Goal: Find specific page/section: Find specific page/section

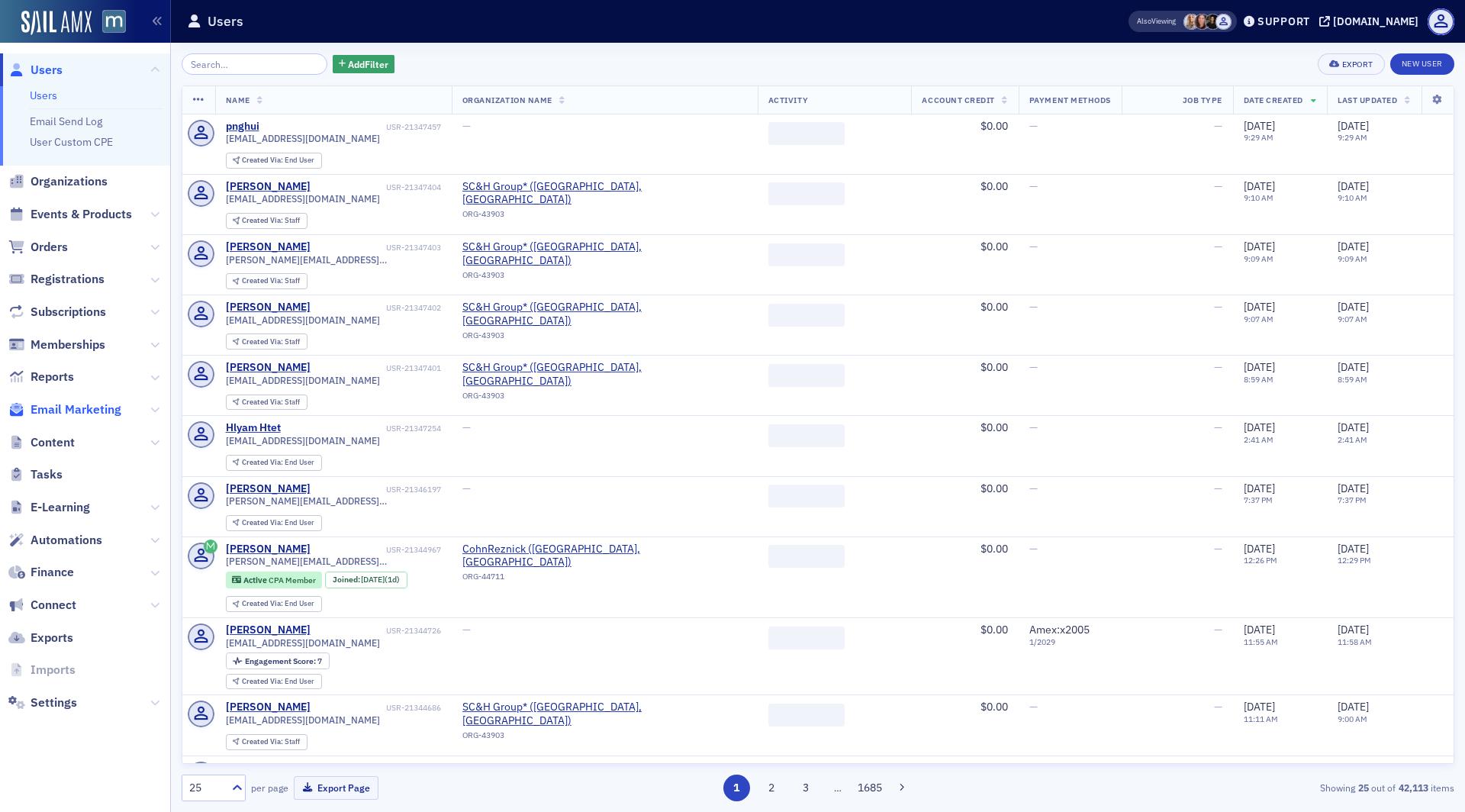
click at [51, 410] on span "Email Marketing" at bounding box center [76, 409] width 91 height 17
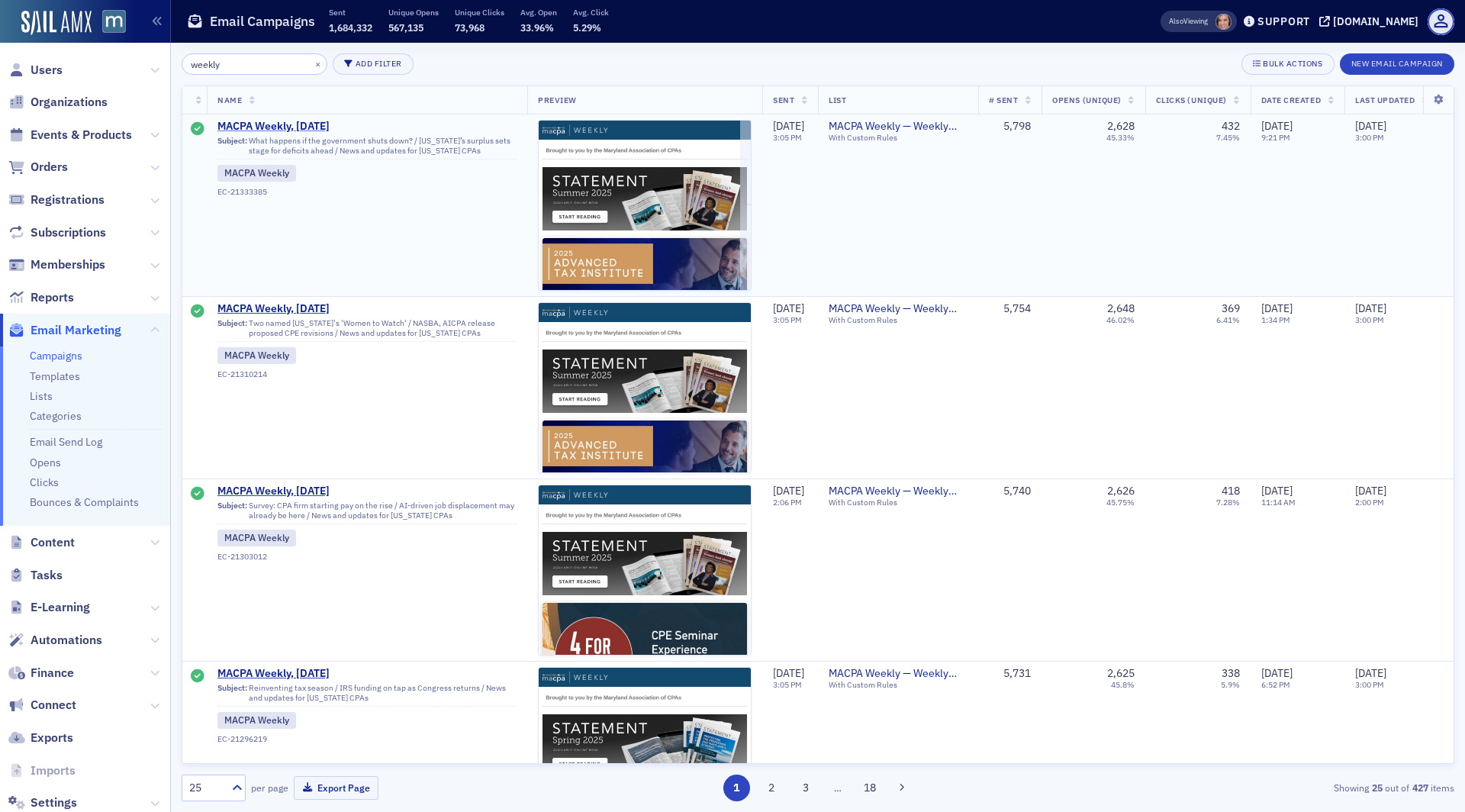
type input "weekly"
click at [291, 127] on span "MACPA Weekly, [DATE]" at bounding box center [366, 126] width 299 height 13
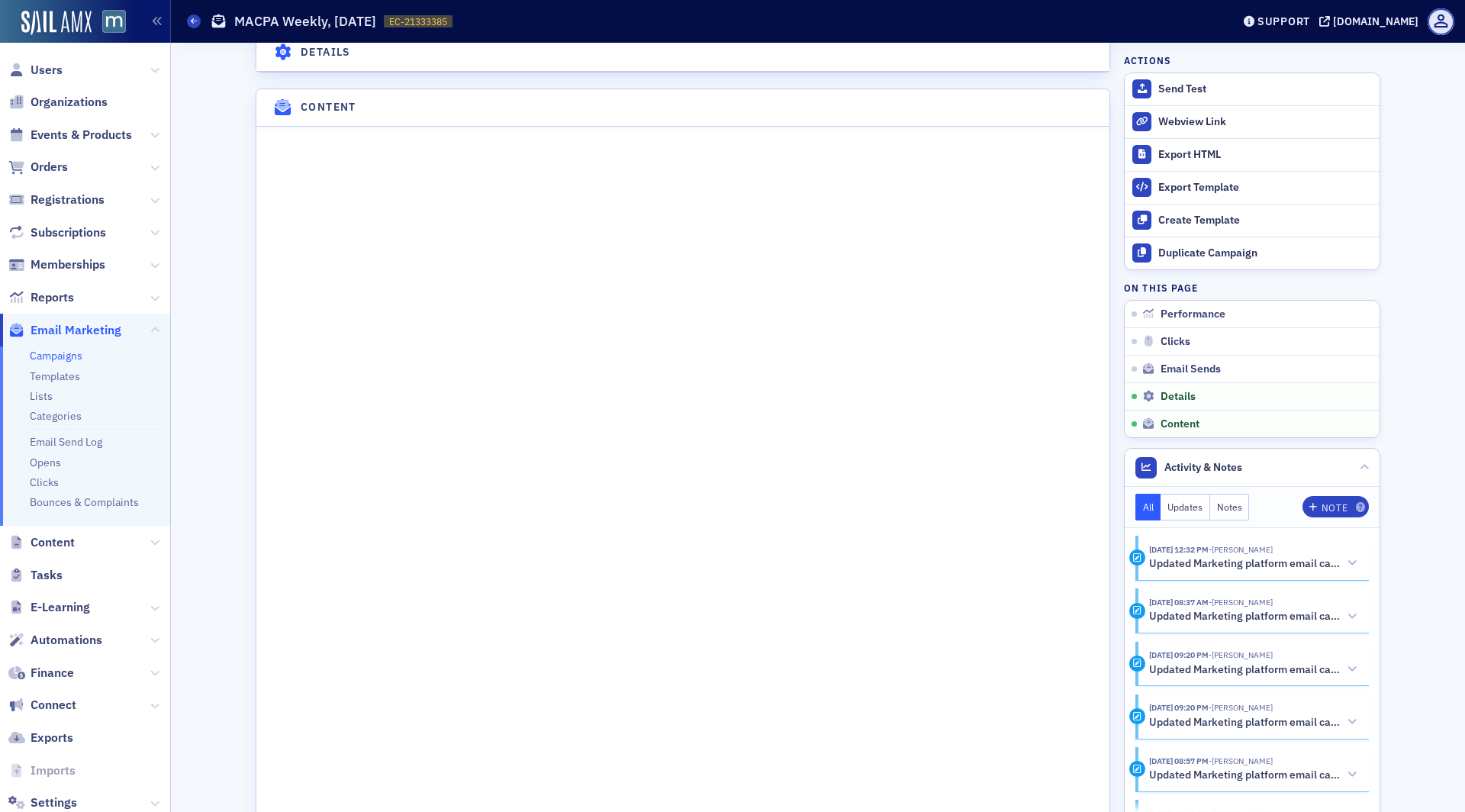
scroll to position [2140, 0]
